Goal: Transaction & Acquisition: Purchase product/service

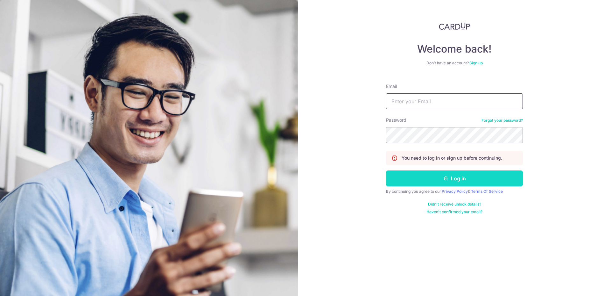
type input "ngjoncolin92@gmail.com"
click at [429, 174] on button "Log in" at bounding box center [454, 178] width 137 height 16
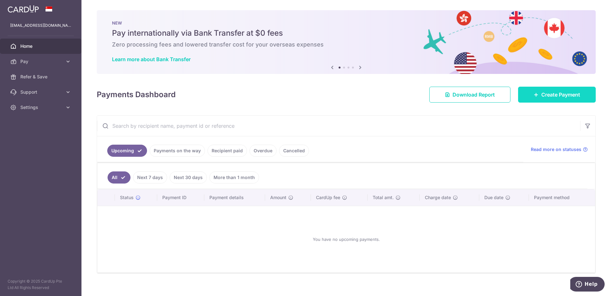
click at [534, 96] on icon at bounding box center [536, 94] width 5 height 5
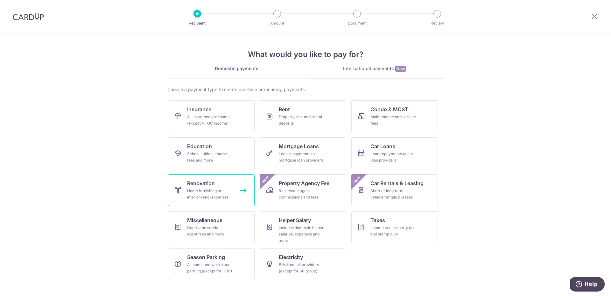
click at [215, 191] on div "Home furnishing or interior reno-expenses" at bounding box center [210, 194] width 46 height 13
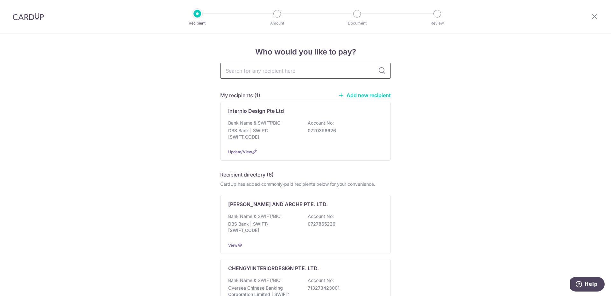
click at [277, 75] on input "text" at bounding box center [305, 71] width 171 height 16
type input "maxel"
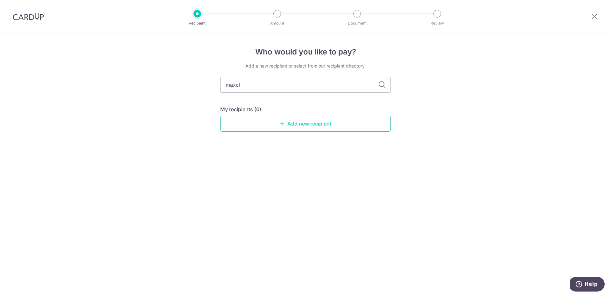
click at [280, 121] on icon at bounding box center [282, 123] width 5 height 5
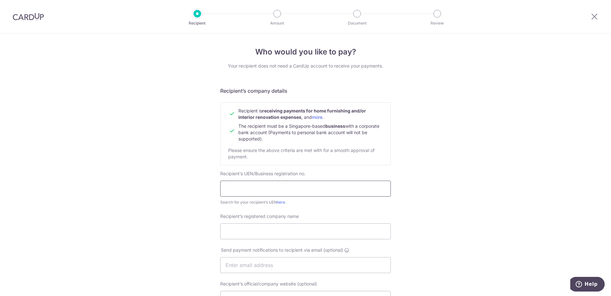
click at [266, 192] on input "text" at bounding box center [305, 189] width 171 height 16
type input "201811641R"
click at [271, 232] on input "Recipient’s registered company name" at bounding box center [305, 231] width 171 height 16
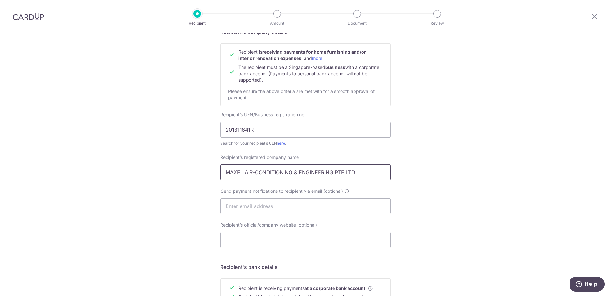
scroll to position [64, 0]
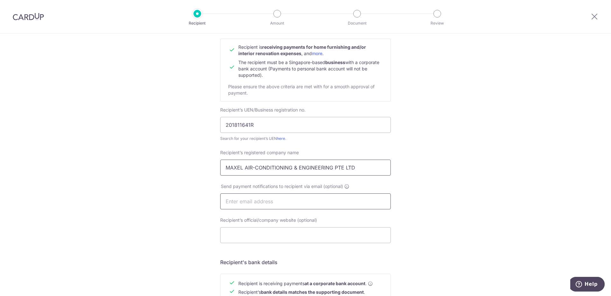
type input "MAXEL AIR-CONDITIONING & ENGINEERING PTE LTD"
click at [298, 200] on input "text" at bounding box center [305, 201] width 171 height 16
type input "maxel.aircon2018@gmail.com"
click at [302, 237] on input "Recipient’s official/company website (optional)" at bounding box center [305, 235] width 171 height 16
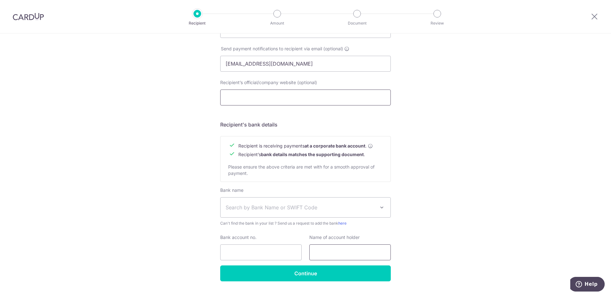
scroll to position [217, 0]
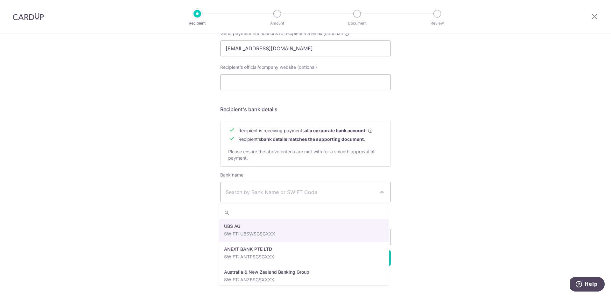
click at [279, 197] on span "Search by Bank Name or SWIFT Code" at bounding box center [306, 192] width 170 height 20
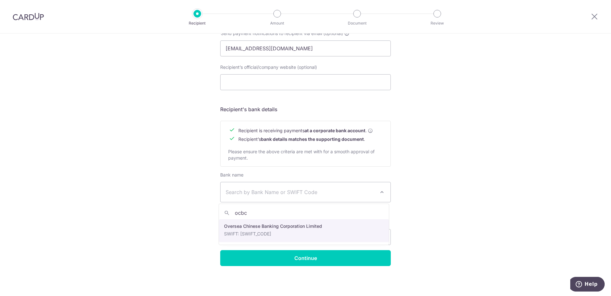
type input "ocbc"
select select "12"
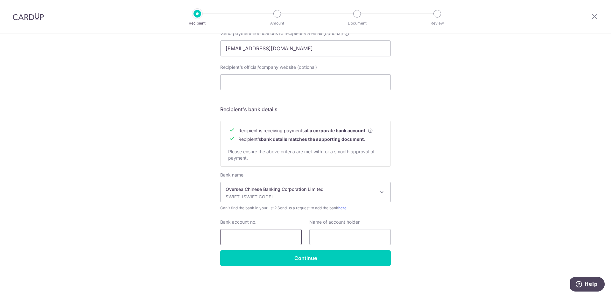
click at [255, 232] on input "Bank account no." at bounding box center [261, 237] width 82 height 16
click at [256, 237] on input "Bank account no." at bounding box center [261, 237] width 82 height 16
type input "712-674407-001"
click at [334, 238] on input "text" at bounding box center [350, 237] width 82 height 16
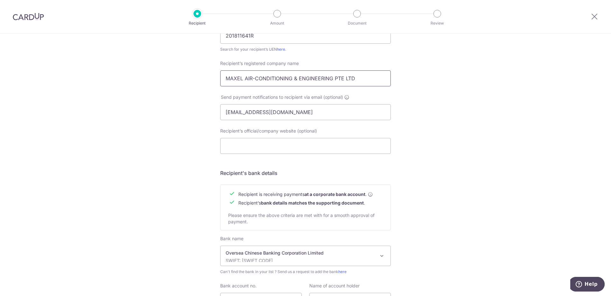
drag, startPoint x: 357, startPoint y: 78, endPoint x: 197, endPoint y: 80, distance: 159.5
click at [197, 80] on div "Who would you like to pay? Your recipient does not need a CardUp account to rec…" at bounding box center [305, 120] width 611 height 479
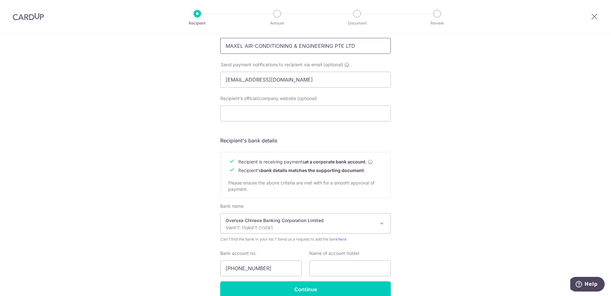
scroll to position [217, 0]
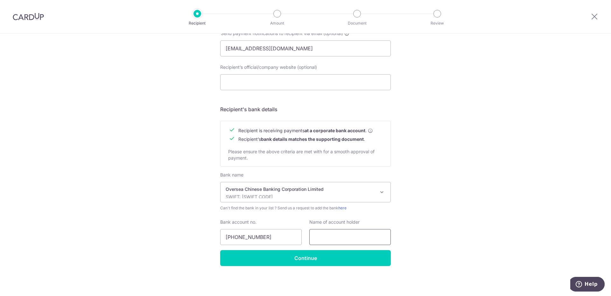
click at [327, 237] on input "text" at bounding box center [350, 237] width 82 height 16
paste input "MAXEL AIR-CONDITIONING & ENGINEERING PTE LTD"
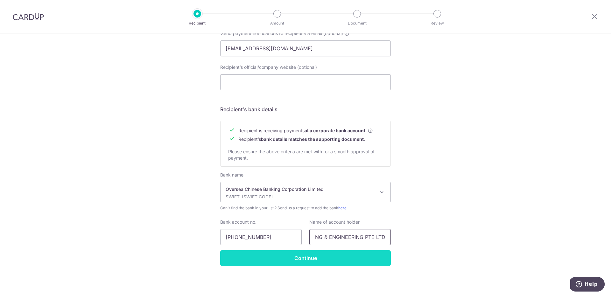
type input "MAXEL AIR-CONDITIONING & ENGINEERING PTE LTD"
click at [312, 258] on input "Continue" at bounding box center [305, 258] width 171 height 16
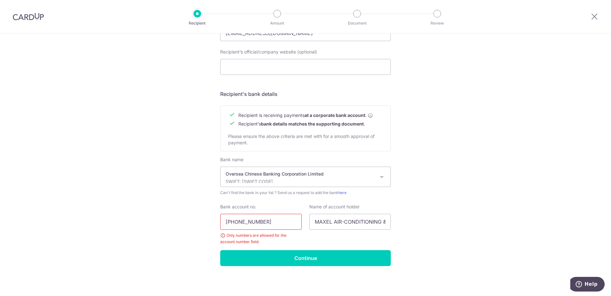
click at [235, 221] on input "712-674407-001" at bounding box center [261, 222] width 82 height 16
click at [252, 222] on input "712674407-001" at bounding box center [261, 222] width 82 height 16
type input "712674407001"
click at [278, 259] on input "Continue" at bounding box center [305, 258] width 171 height 16
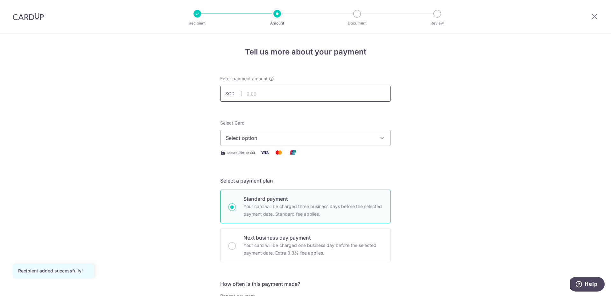
click at [270, 89] on input "text" at bounding box center [305, 94] width 171 height 16
type input "3,050.00"
click at [306, 143] on button "Select option" at bounding box center [305, 138] width 171 height 16
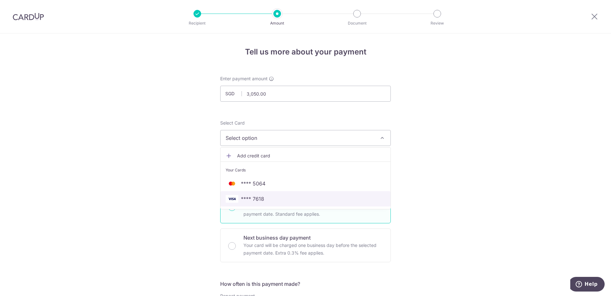
click at [269, 197] on span "**** 7618" at bounding box center [306, 199] width 160 height 8
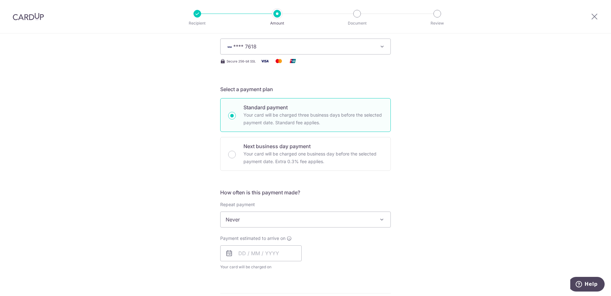
scroll to position [96, 0]
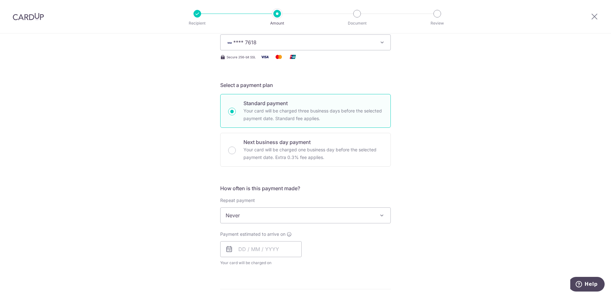
click at [279, 216] on span "Never" at bounding box center [306, 215] width 170 height 15
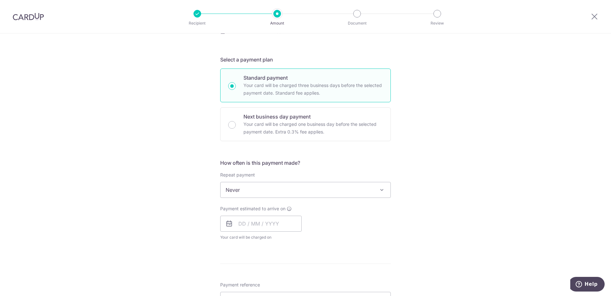
scroll to position [191, 0]
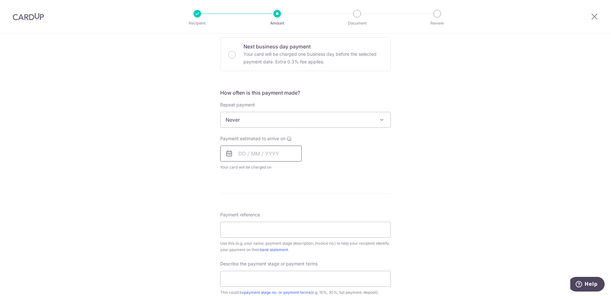
click at [237, 152] on input "text" at bounding box center [261, 154] width 82 height 16
click at [296, 198] on link "3" at bounding box center [297, 199] width 10 height 10
type input "03/10/2025"
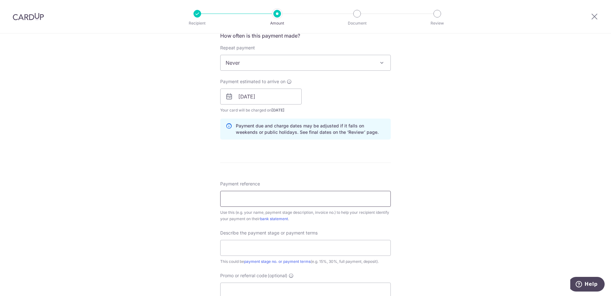
scroll to position [255, 0]
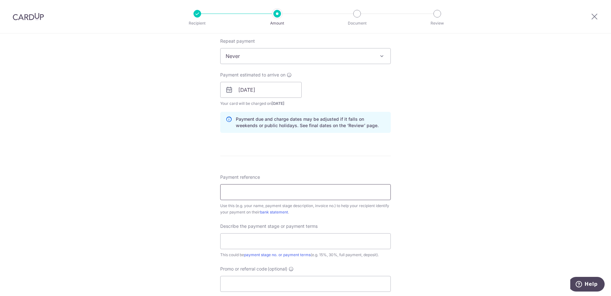
click at [231, 194] on input "Payment reference" at bounding box center [305, 192] width 171 height 16
type input "QU-25-098"
click at [437, 209] on div "Tell us more about your payment Enter payment amount SGD 3,050.00 3050.00 Recip…" at bounding box center [305, 101] width 611 height 645
click at [325, 240] on input "text" at bounding box center [305, 241] width 171 height 16
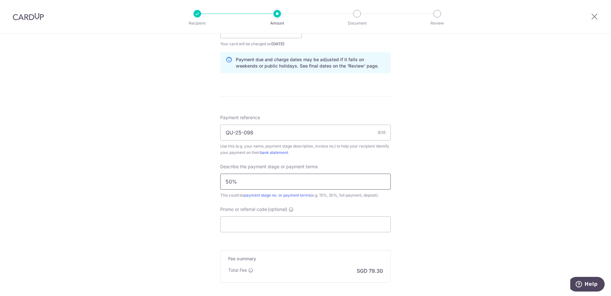
scroll to position [318, 0]
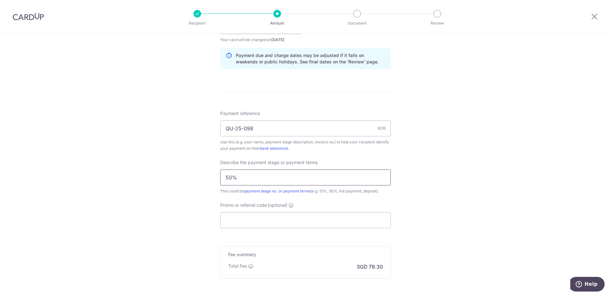
type input "50%"
click at [236, 214] on input "Promo or referral code (optional)" at bounding box center [305, 220] width 171 height 16
paste input "RENO25ONE"
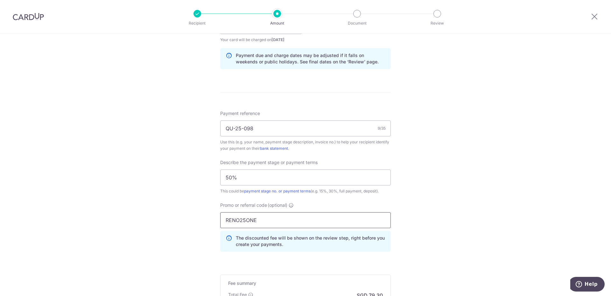
type input "RENO25ONE"
click at [426, 229] on div "Tell us more about your payment Enter payment amount SGD 3,050.00 3050.00 Recip…" at bounding box center [305, 51] width 611 height 673
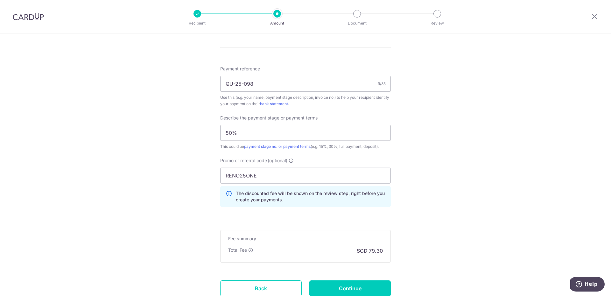
scroll to position [411, 0]
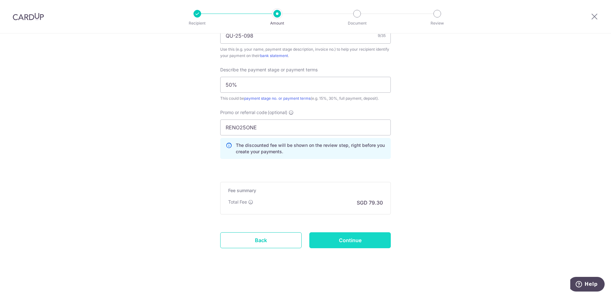
click at [362, 243] on input "Continue" at bounding box center [350, 240] width 82 height 16
type input "Create Schedule"
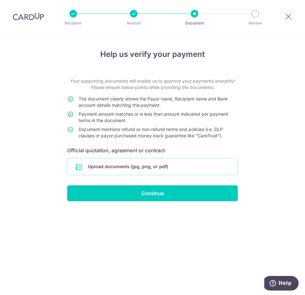
click at [100, 165] on input "file" at bounding box center [152, 167] width 170 height 17
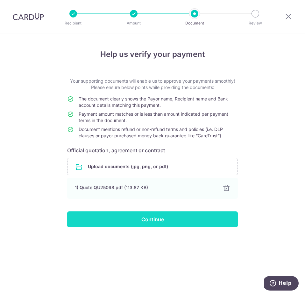
click at [138, 225] on input "Continue" at bounding box center [152, 220] width 171 height 16
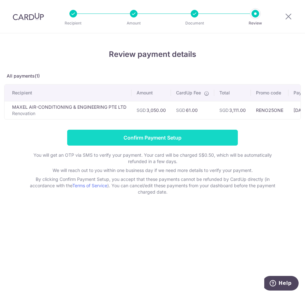
click at [138, 140] on input "Confirm Payment Setup" at bounding box center [152, 138] width 171 height 16
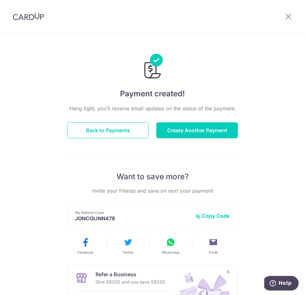
click at [286, 154] on div "Payment created! Hang tight, you’ll receive email updates on the status of the …" at bounding box center [152, 204] width 305 height 343
click at [140, 132] on button "Back to Payments" at bounding box center [108, 131] width 82 height 16
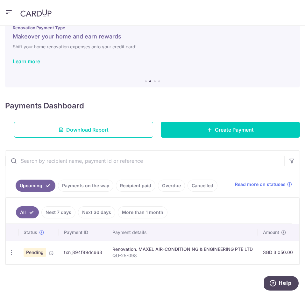
drag, startPoint x: 7, startPoint y: 79, endPoint x: 10, endPoint y: 82, distance: 3.8
click at [7, 79] on div "Renovation Payment Type Makeover your home and earn rewards Shift your home ren…" at bounding box center [152, 53] width 295 height 70
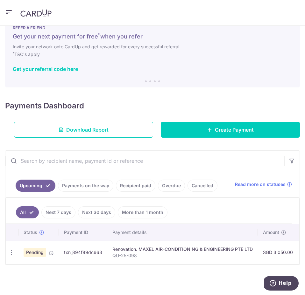
click at [209, 156] on input "text" at bounding box center [144, 161] width 279 height 20
